Goal: Contribute content: Add original content to the website for others to see

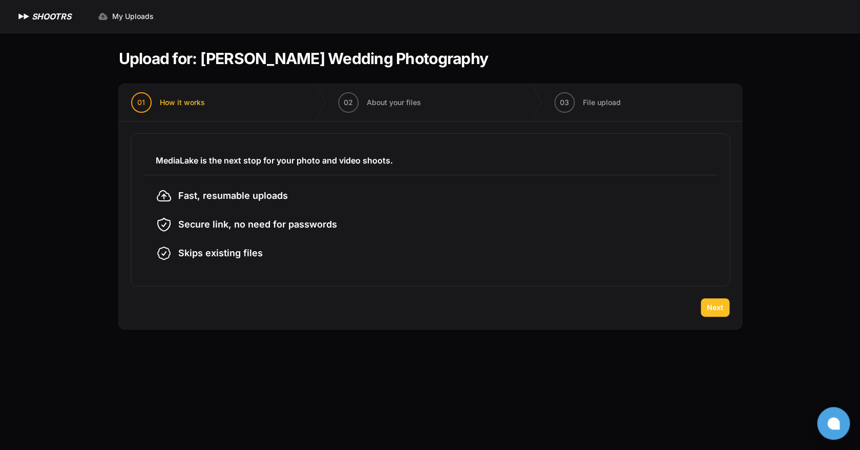
click at [709, 310] on span "Next" at bounding box center [715, 307] width 16 height 10
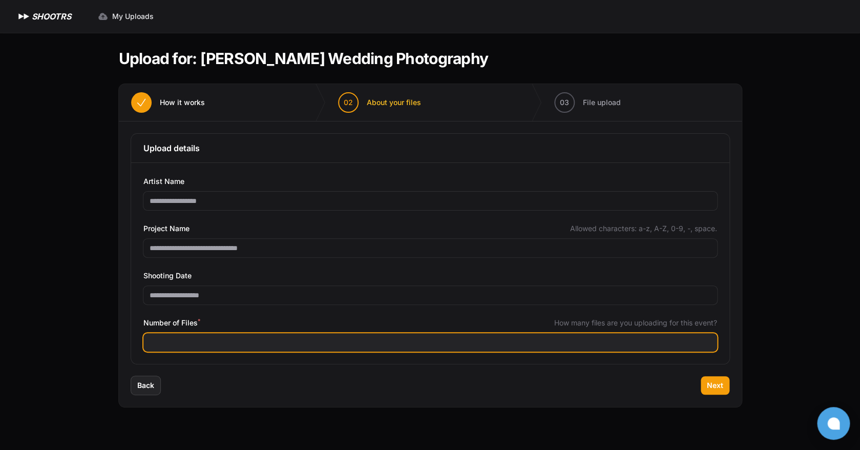
click at [225, 341] on input "Number of Files *" at bounding box center [430, 342] width 574 height 18
type input "****"
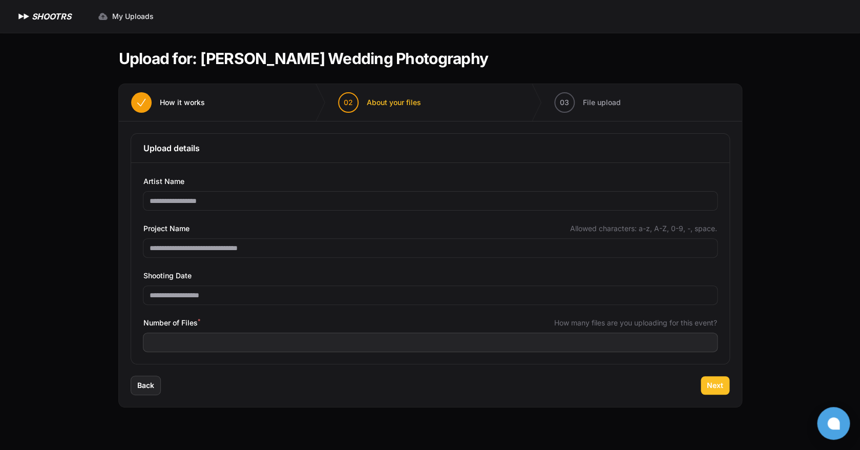
click at [728, 385] on button "Next" at bounding box center [715, 385] width 29 height 18
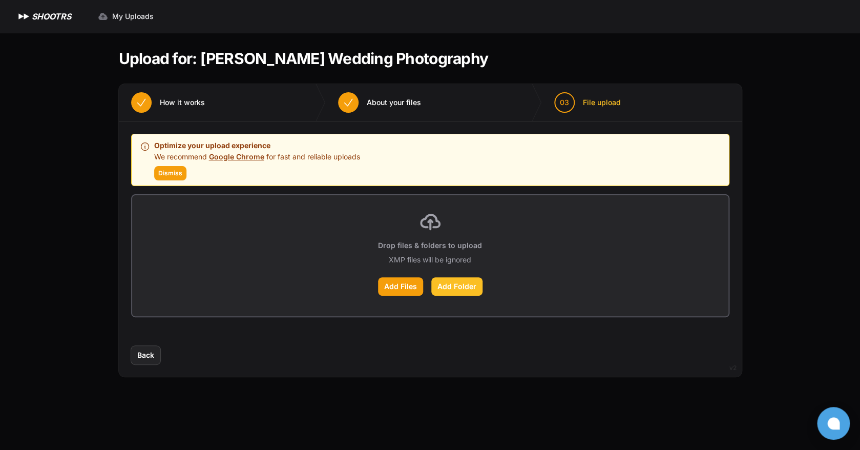
click at [453, 290] on label "Add Folder" at bounding box center [456, 286] width 51 height 18
click at [0, 0] on input "Add Folder" at bounding box center [0, 0] width 0 height 0
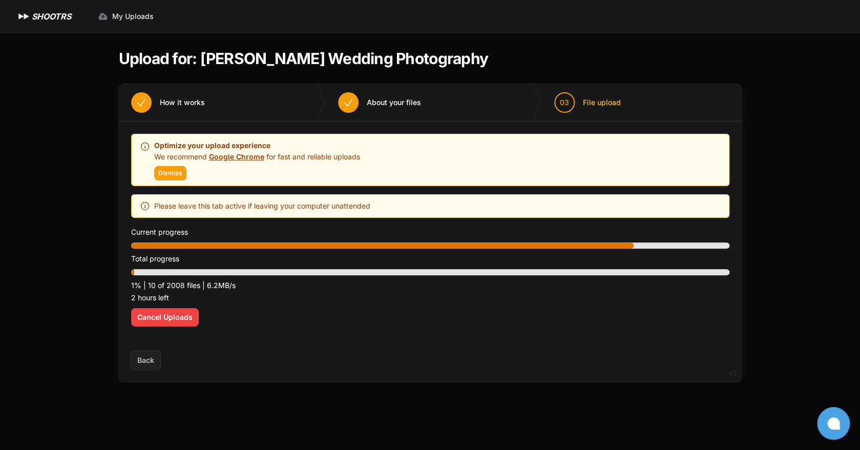
click at [288, 400] on main "Upload for: [PERSON_NAME] Wedding Photography 01 How it works" at bounding box center [430, 241] width 656 height 417
click at [170, 180] on button "Dismiss" at bounding box center [170, 173] width 32 height 14
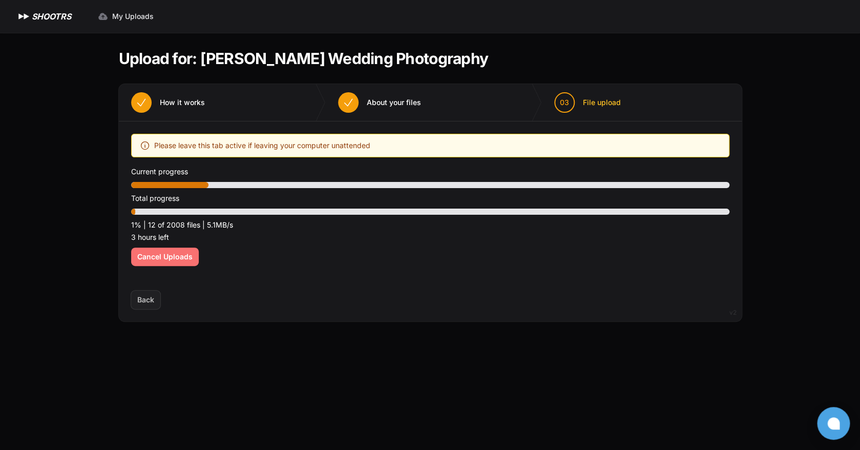
click at [149, 259] on span "Cancel Uploads" at bounding box center [164, 256] width 55 height 10
